Goal: Task Accomplishment & Management: Manage account settings

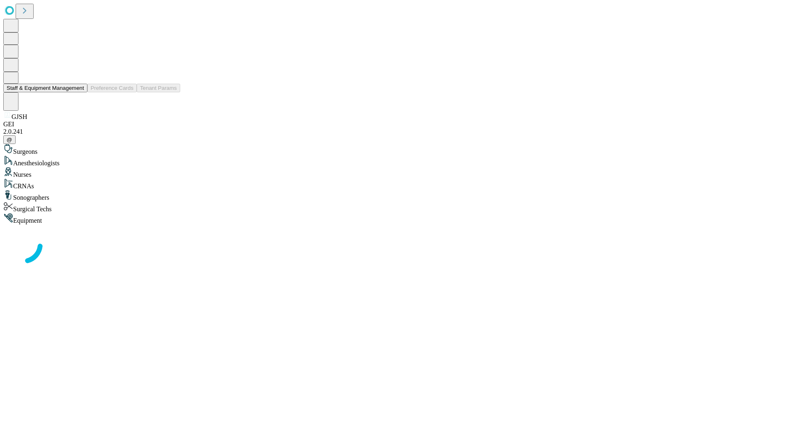
click at [78, 92] on button "Staff & Equipment Management" at bounding box center [45, 88] width 84 height 9
